Goal: Task Accomplishment & Management: Complete application form

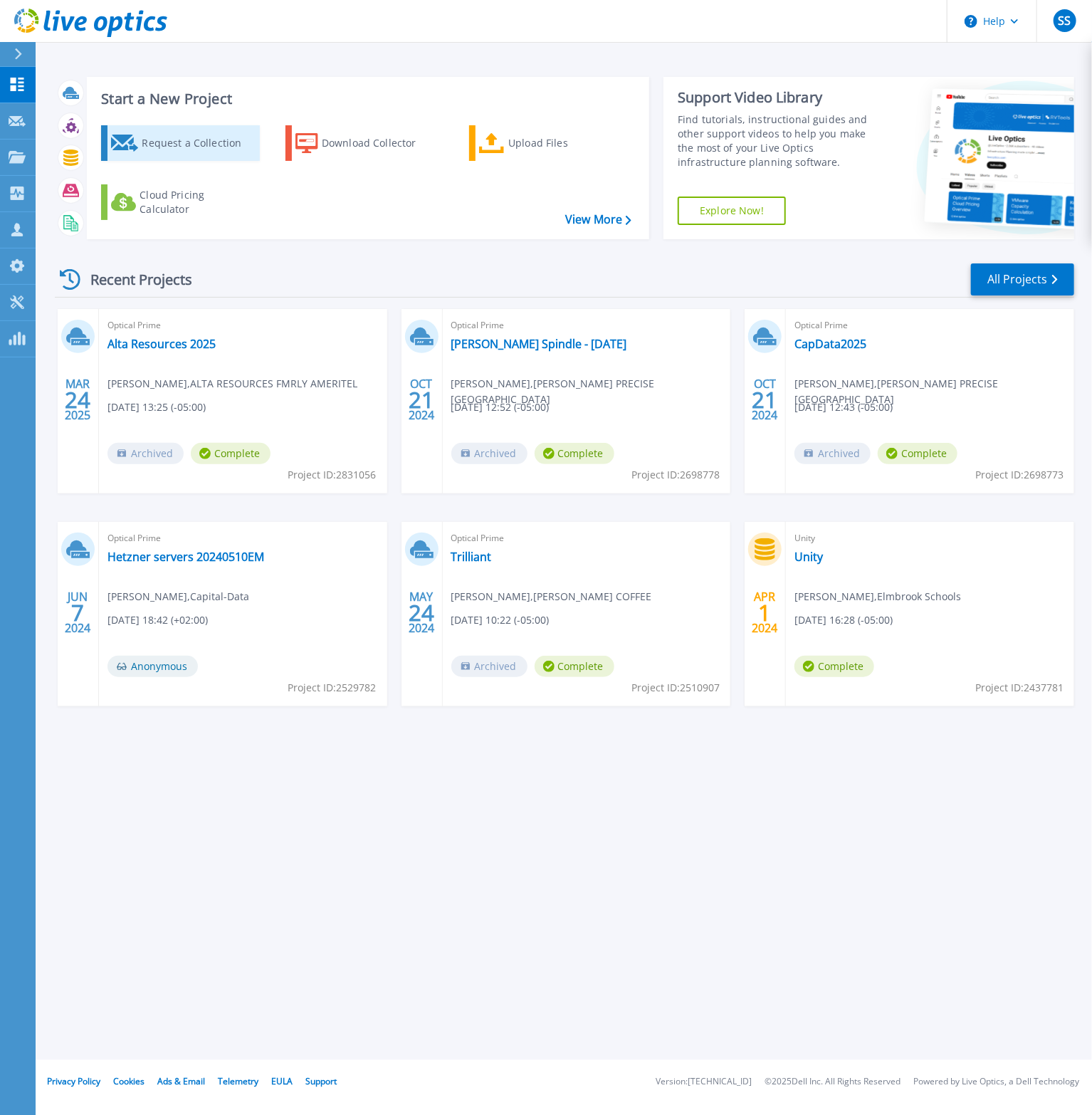
click at [192, 142] on div "Request a Collection" at bounding box center [198, 143] width 114 height 28
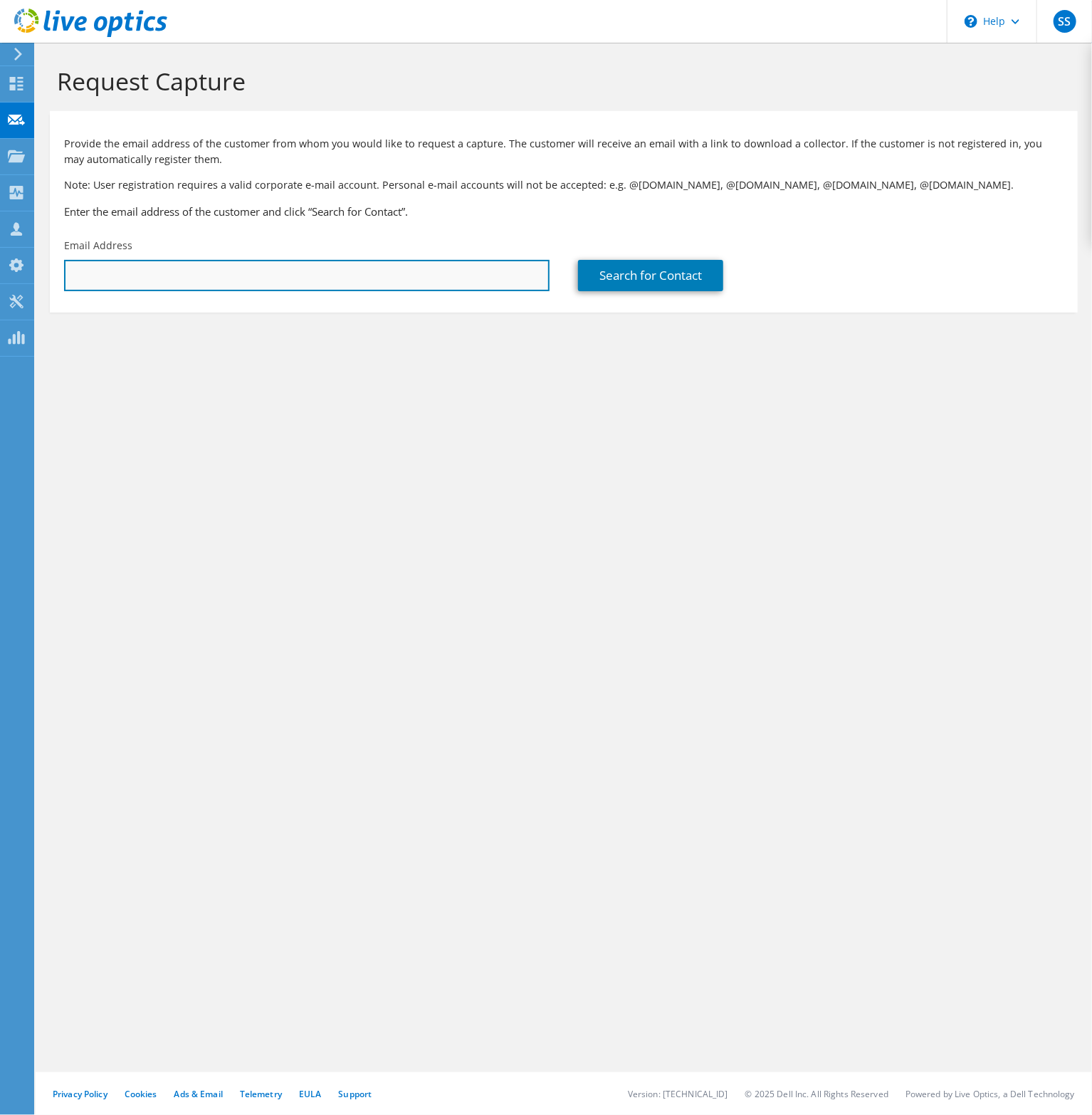
click at [250, 272] on input "text" at bounding box center [306, 276] width 486 height 32
click at [247, 295] on div "Email Address" at bounding box center [306, 265] width 514 height 67
click at [246, 275] on input "text" at bounding box center [306, 276] width 486 height 32
paste input "[PERSON_NAME]- Thanks for the time on the call this morning."
drag, startPoint x: 463, startPoint y: 286, endPoint x: -226, endPoint y: 217, distance: 692.4
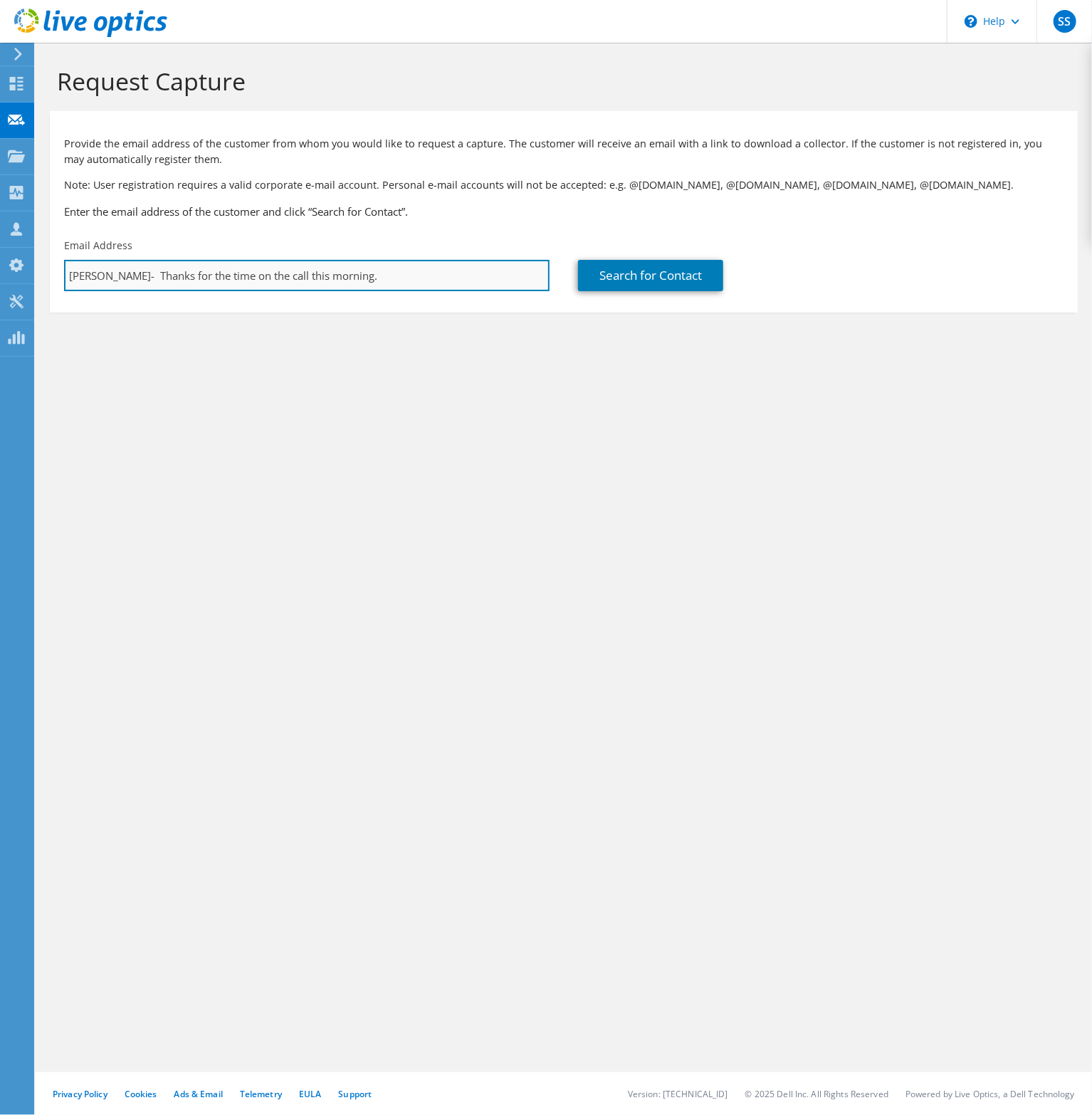
click at [64, 260] on input "[PERSON_NAME]- Thanks for the time on the call this morning." at bounding box center [306, 276] width 486 height 32
paste input "[EMAIL_ADDRESS][DOMAIN_NAME]"
type input "[EMAIL_ADDRESS][DOMAIN_NAME]"
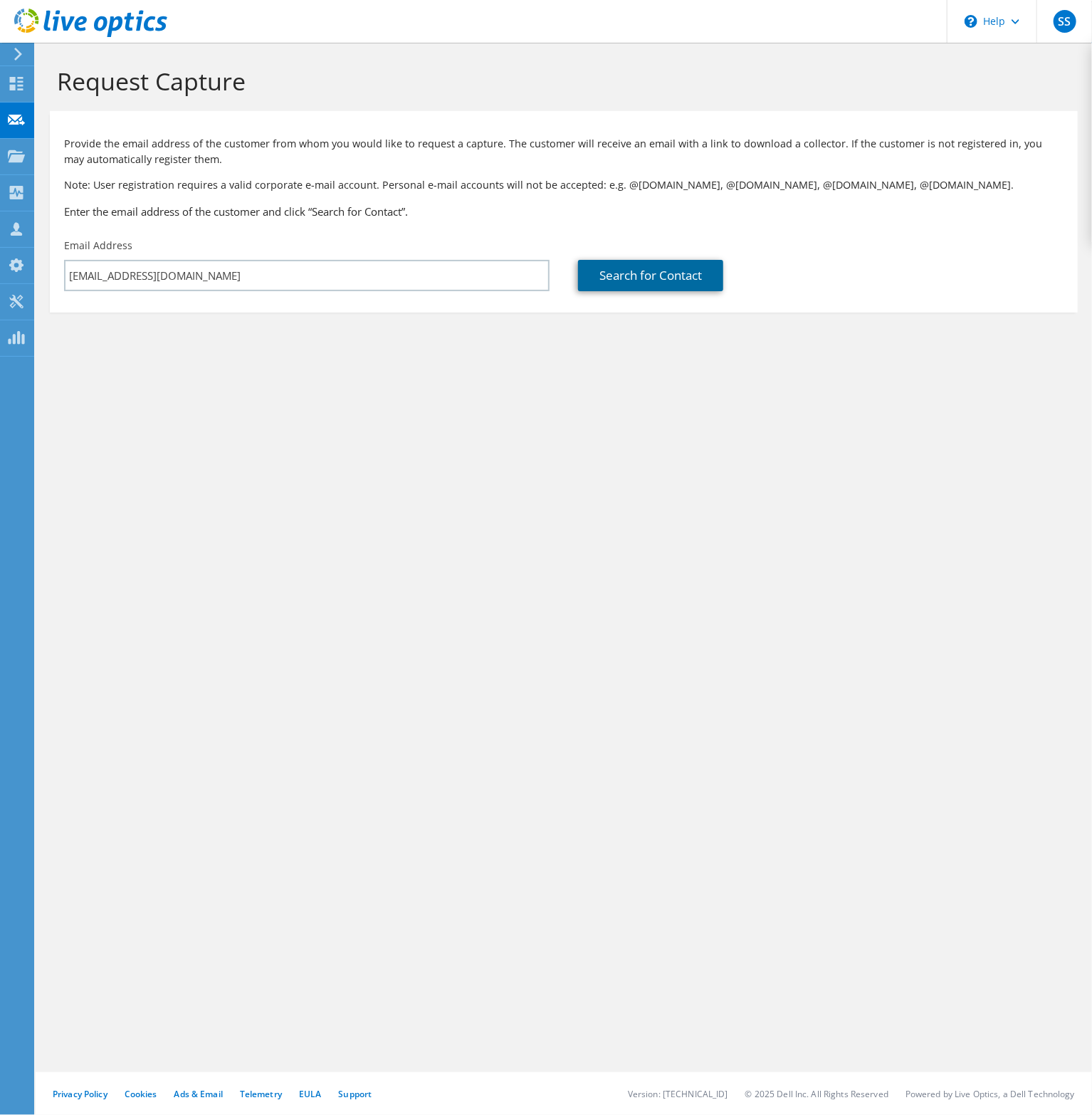
click at [608, 263] on link "Search for Contact" at bounding box center [650, 276] width 145 height 32
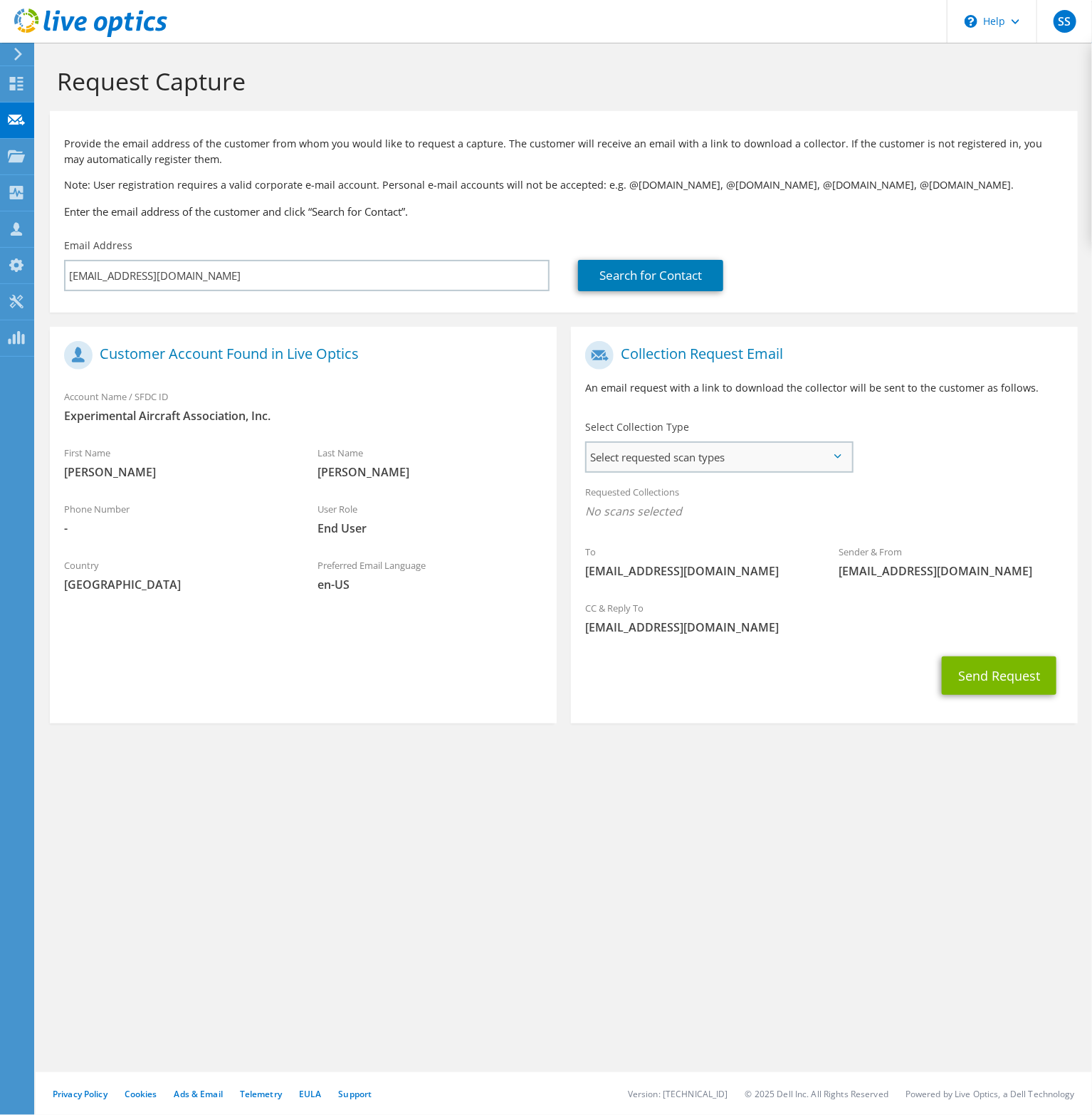
click at [836, 462] on span "Select requested scan types" at bounding box center [718, 457] width 265 height 28
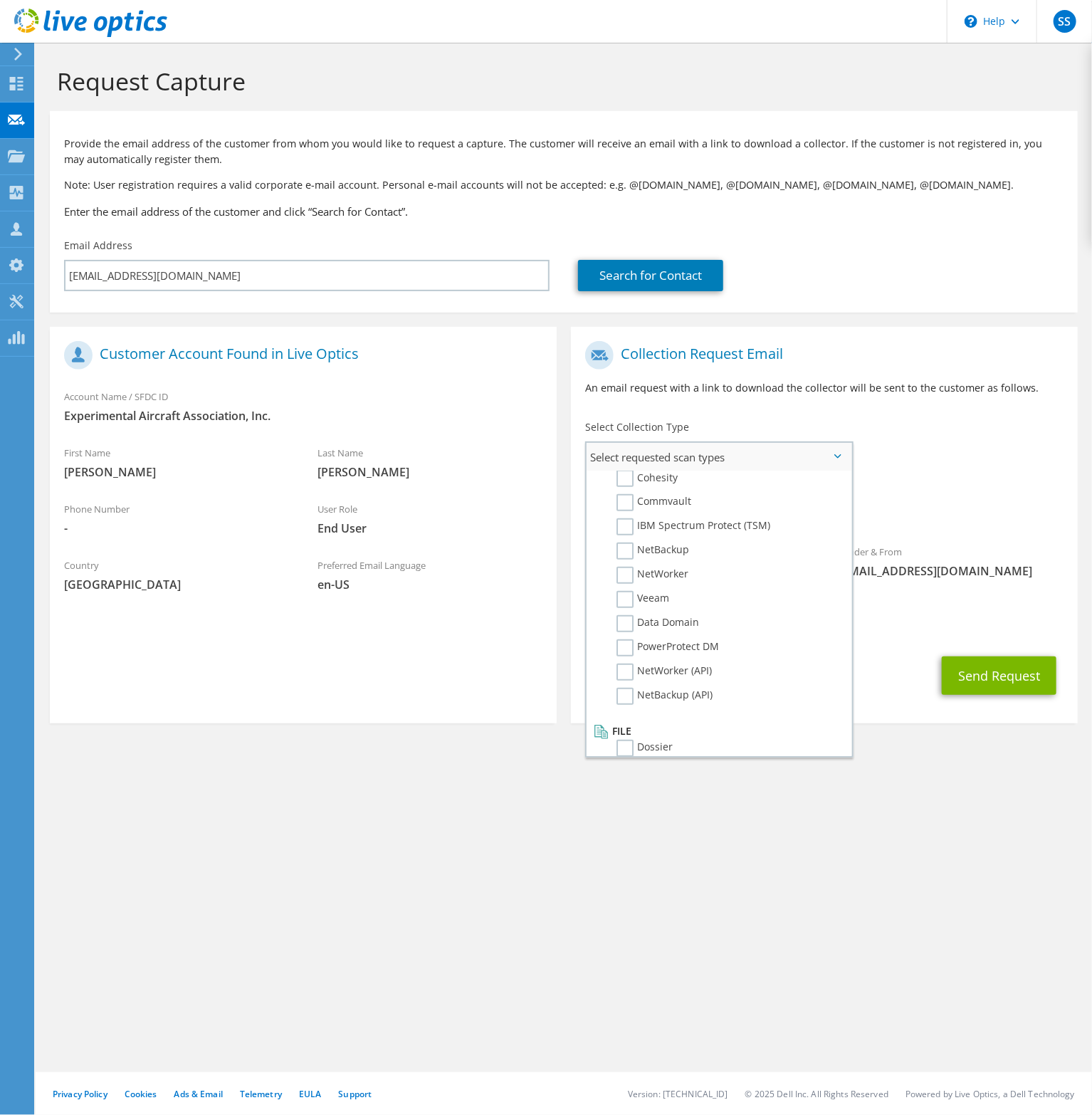
scroll to position [663, 0]
click at [625, 738] on label "Dossier" at bounding box center [644, 746] width 56 height 17
click at [0, 0] on input "Dossier" at bounding box center [0, 0] width 0 height 0
click at [996, 472] on div "To [EMAIL_ADDRESS][DOMAIN_NAME] Sender & From [EMAIL_ADDRESS][DOMAIN_NAME]" at bounding box center [825, 465] width 507 height 263
